Goal: Task Accomplishment & Management: Complete application form

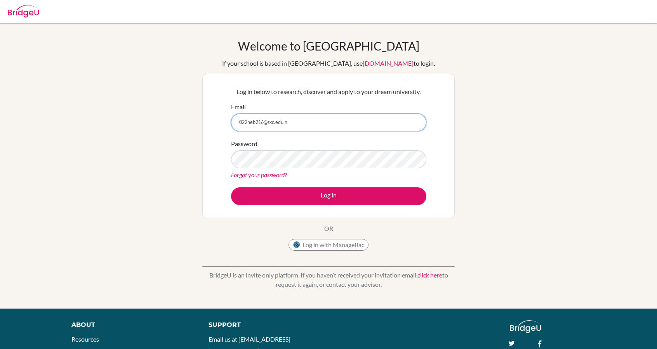
click at [309, 127] on input "022neb216@sxc.edu.n" at bounding box center [328, 122] width 195 height 18
type input "0"
type input "[EMAIL_ADDRESS][DOMAIN_NAME]"
click at [231, 187] on button "Log in" at bounding box center [328, 196] width 195 height 18
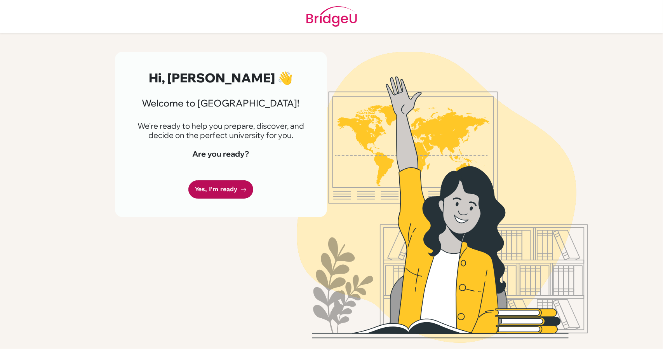
click at [216, 191] on link "Yes, I'm ready" at bounding box center [220, 189] width 65 height 18
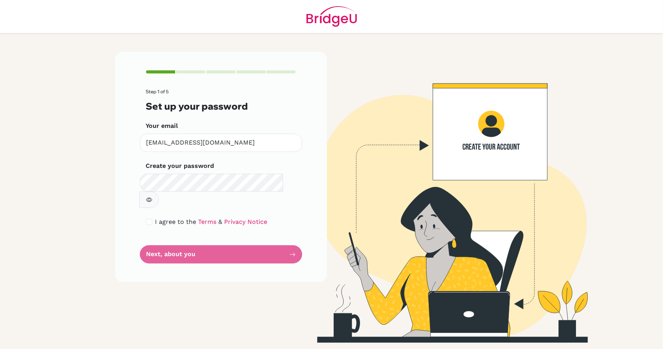
click at [152, 196] on icon "button" at bounding box center [149, 199] width 6 height 6
click at [151, 219] on input "checkbox" at bounding box center [149, 222] width 6 height 6
checkbox input "true"
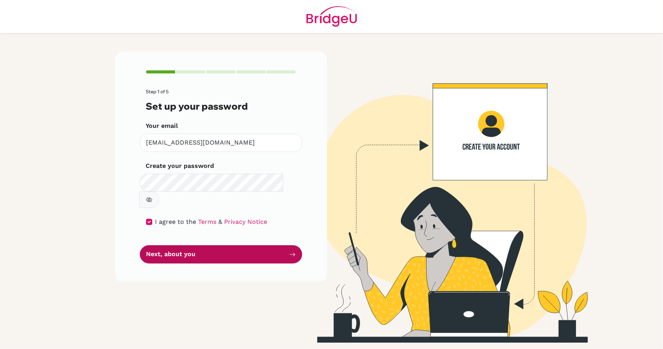
click at [198, 245] on button "Next, about you" at bounding box center [221, 254] width 162 height 18
